Goal: Transaction & Acquisition: Purchase product/service

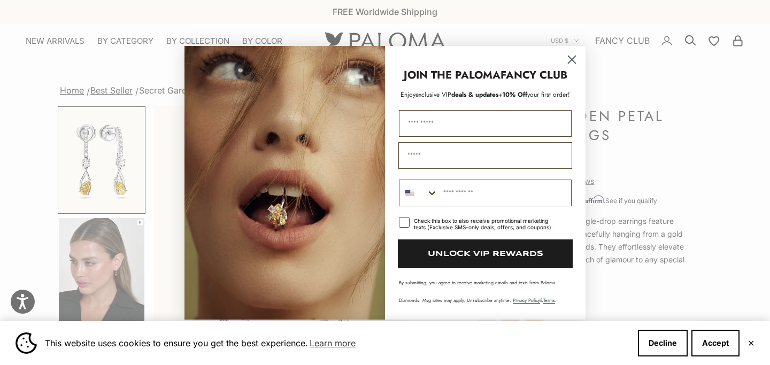
click at [565, 64] on circle "Close dialog" at bounding box center [572, 59] width 18 height 18
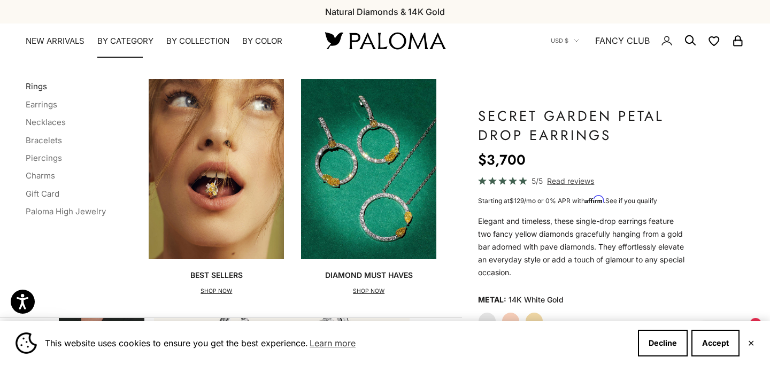
click at [42, 86] on link "Rings" at bounding box center [36, 86] width 21 height 10
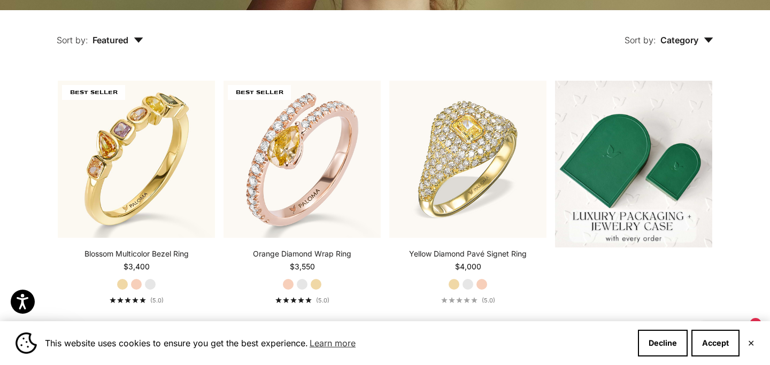
scroll to position [281, 0]
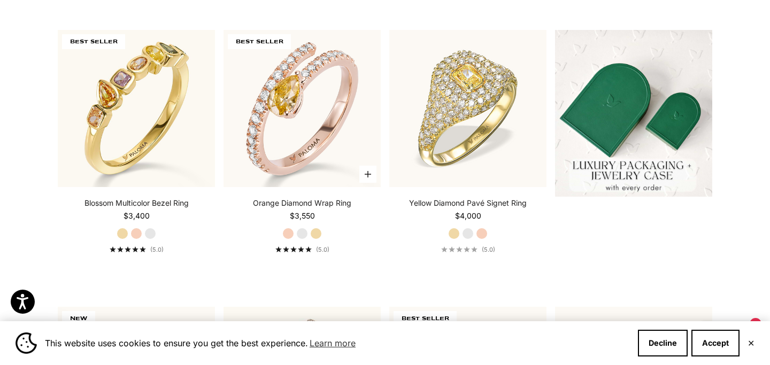
click at [303, 235] on label "White Gold" at bounding box center [302, 234] width 12 height 12
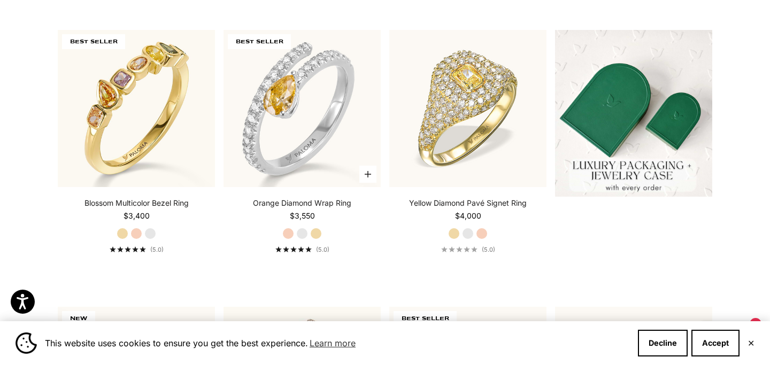
click at [318, 233] on label "Yellow Gold" at bounding box center [316, 234] width 12 height 12
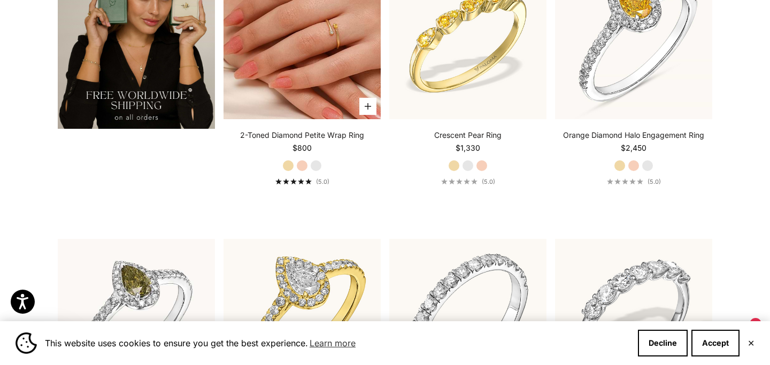
scroll to position [1990, 0]
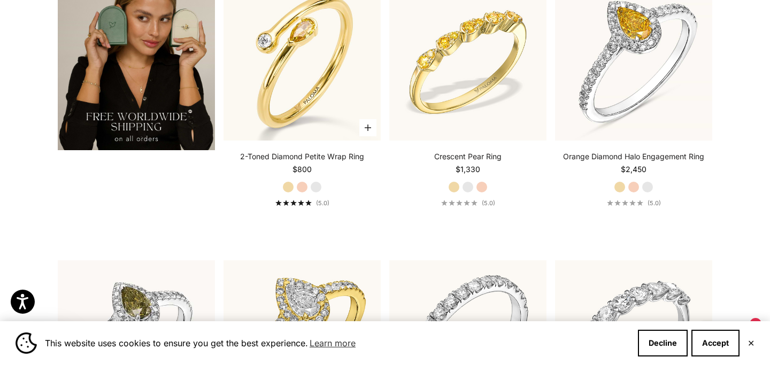
click at [311, 184] on label "White Gold" at bounding box center [316, 187] width 12 height 12
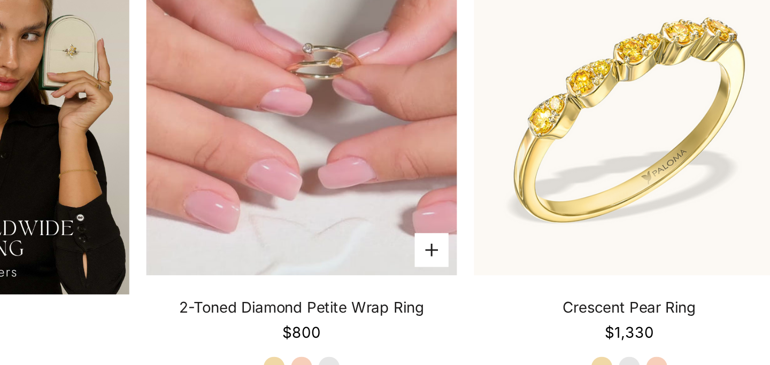
scroll to position [1983, 0]
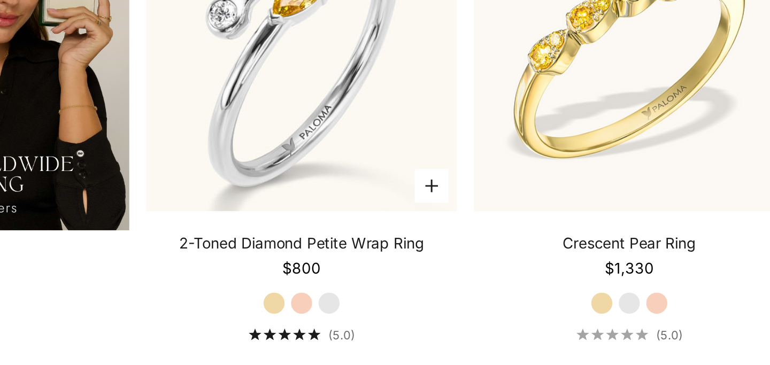
click at [301, 191] on label "Rose Gold" at bounding box center [302, 194] width 12 height 12
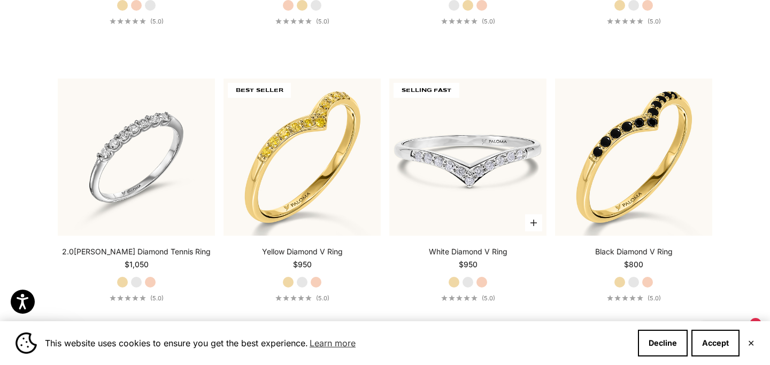
scroll to position [2455, 0]
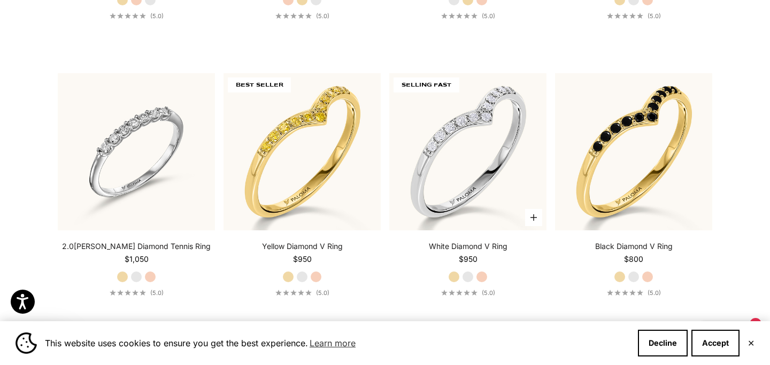
click at [467, 271] on label "White Gold" at bounding box center [468, 277] width 12 height 12
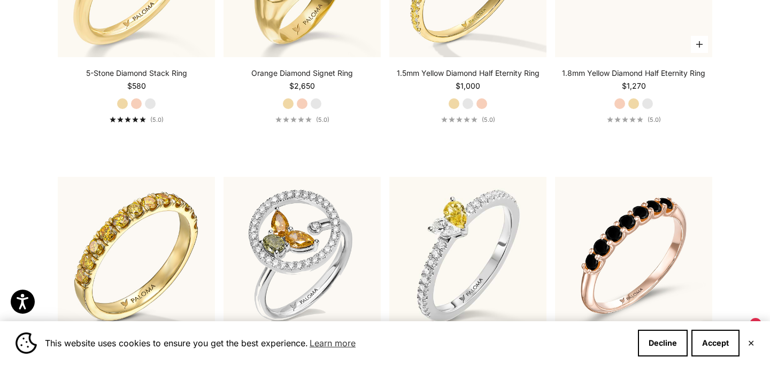
scroll to position [2994, 0]
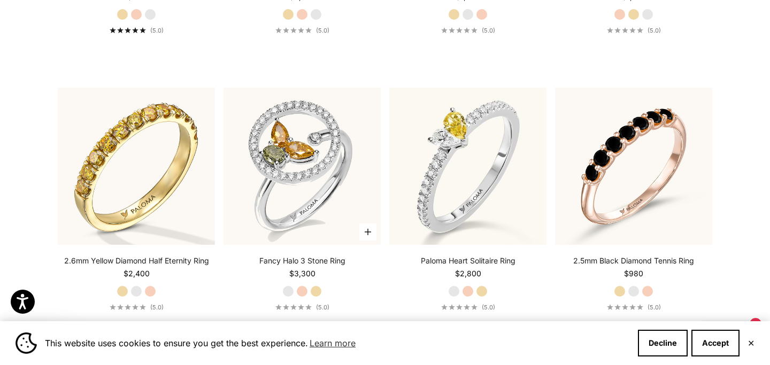
click at [303, 288] on label "Rose Gold" at bounding box center [302, 292] width 12 height 12
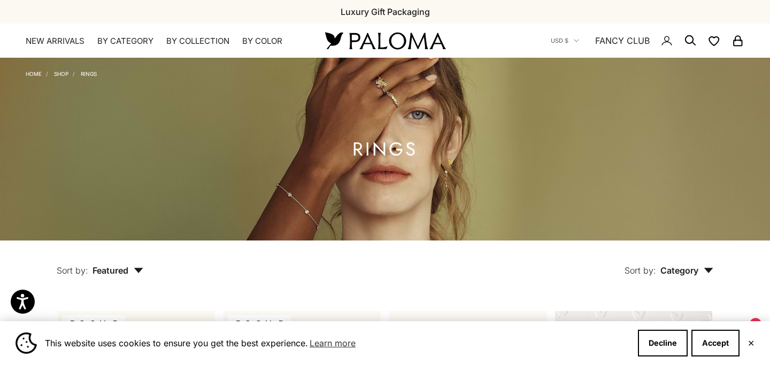
scroll to position [28, 0]
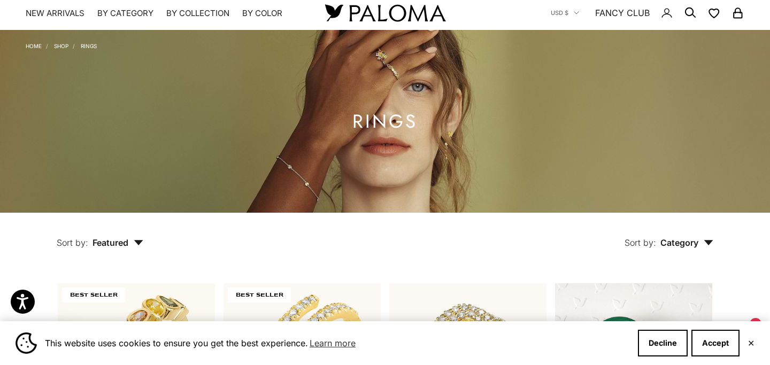
click at [681, 240] on span "Category" at bounding box center [687, 242] width 53 height 11
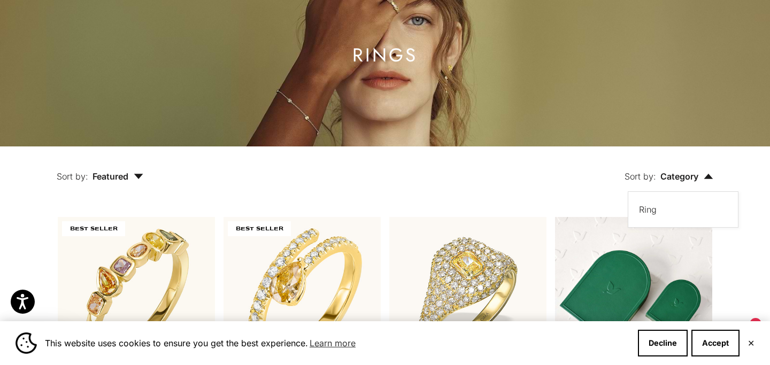
scroll to position [110, 0]
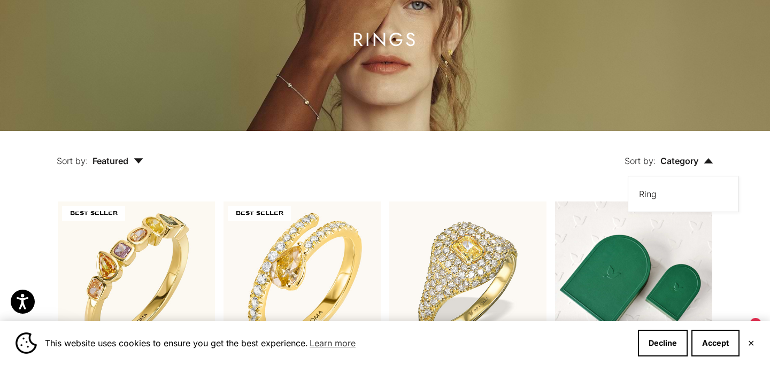
click at [142, 167] on button "Sort by: Featured" at bounding box center [100, 153] width 136 height 45
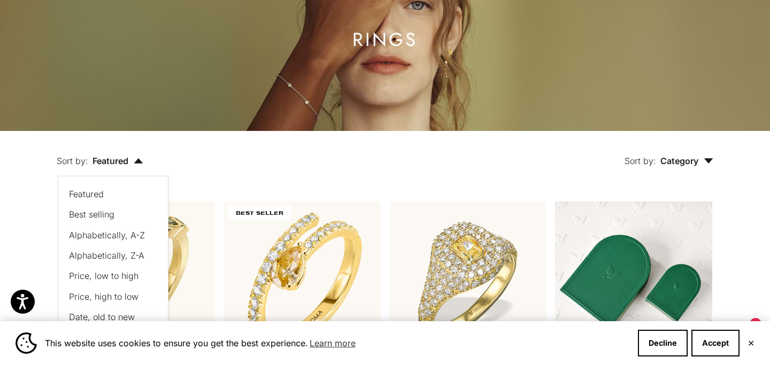
click at [106, 278] on span "Price, low to high" at bounding box center [104, 276] width 70 height 11
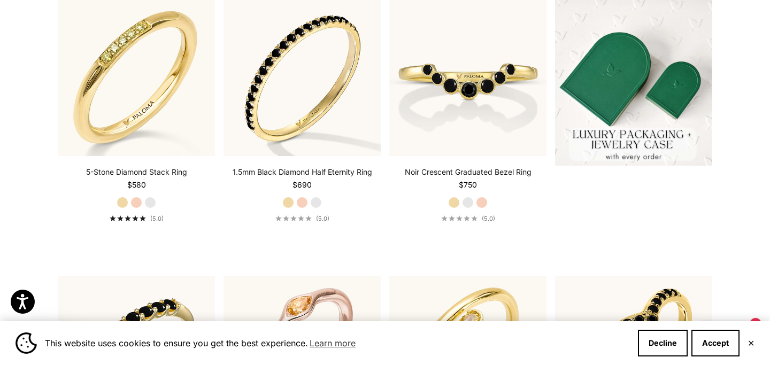
scroll to position [313, 0]
click at [298, 204] on label "Rose Gold" at bounding box center [302, 202] width 12 height 12
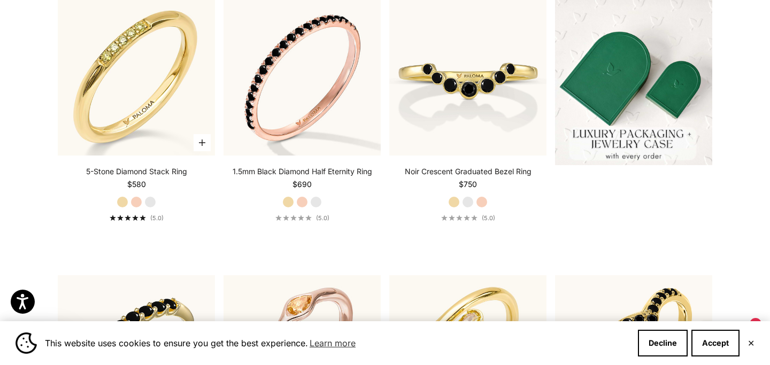
click at [142, 200] on label "Rose Gold" at bounding box center [137, 202] width 12 height 12
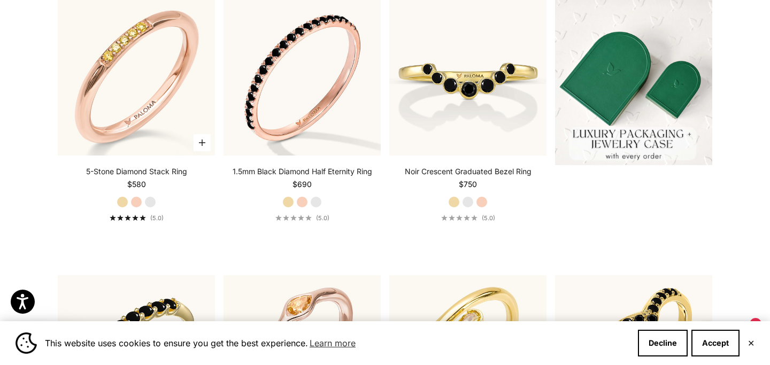
click at [148, 201] on label "White Gold" at bounding box center [150, 202] width 12 height 12
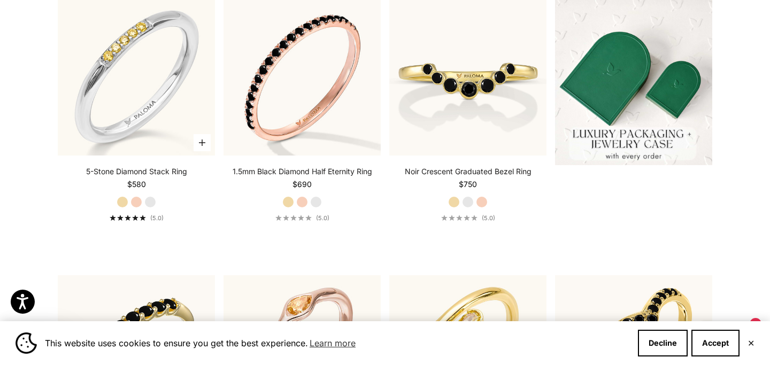
click at [116, 200] on div "5-Stone Diamond Stack Ring Starting at $580 Yellow Gold Rose Gold White Gold (5…" at bounding box center [136, 194] width 157 height 56
click at [124, 201] on label "Yellow Gold" at bounding box center [123, 202] width 12 height 12
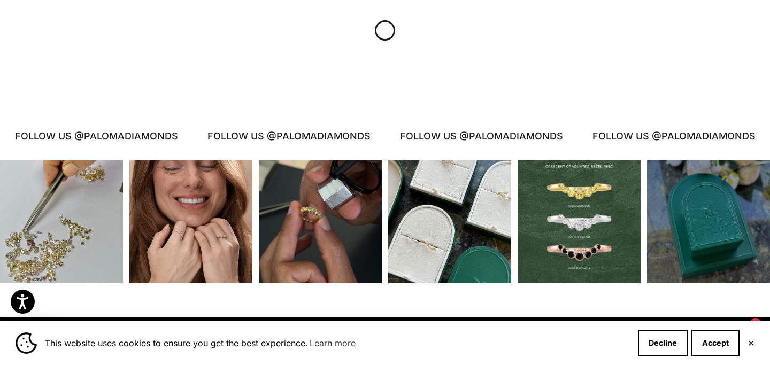
scroll to position [1235, 0]
